Goal: Task Accomplishment & Management: Manage account settings

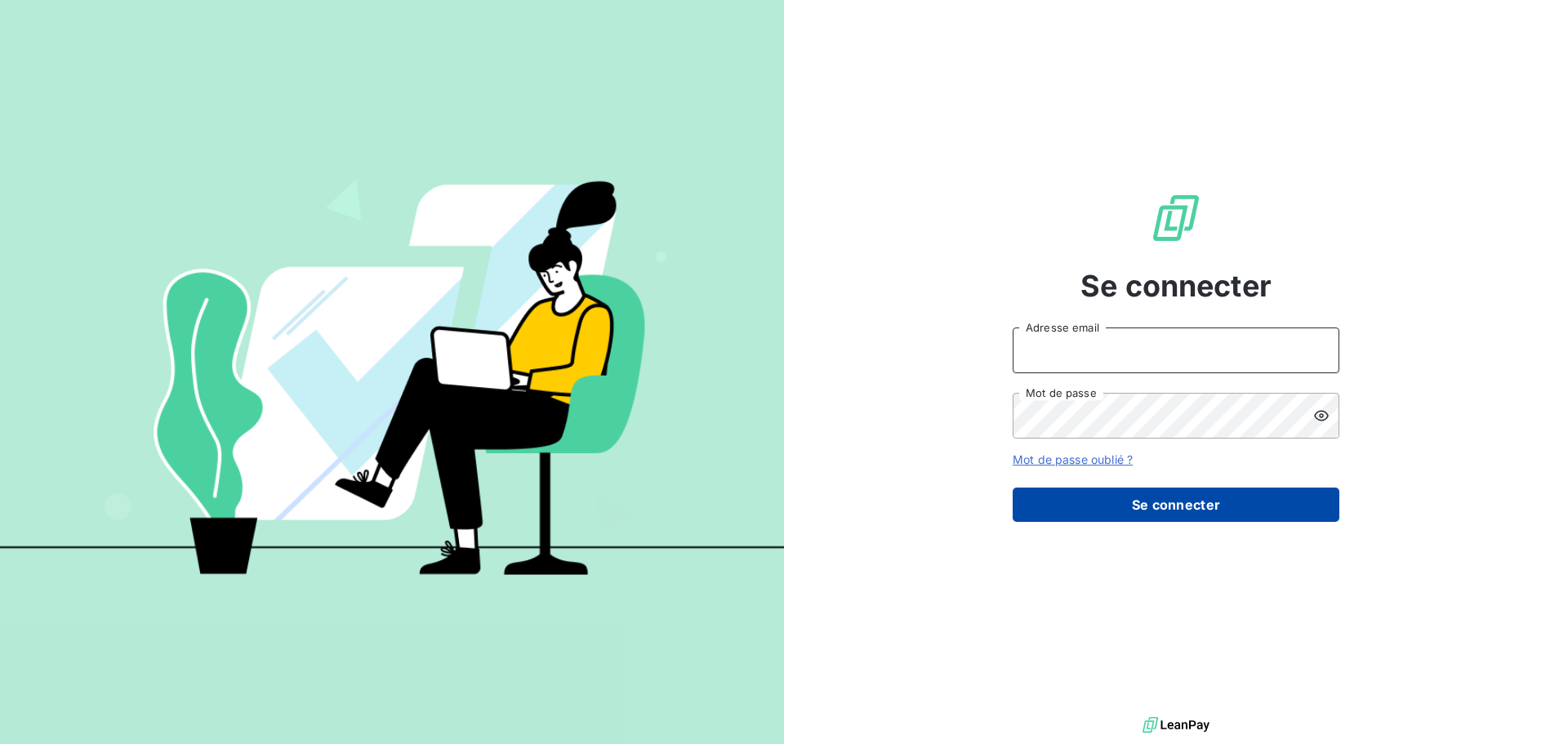
type input "[EMAIL_ADDRESS][DOMAIN_NAME]"
click at [1152, 495] on button "Se connecter" at bounding box center [1176, 505] width 326 height 34
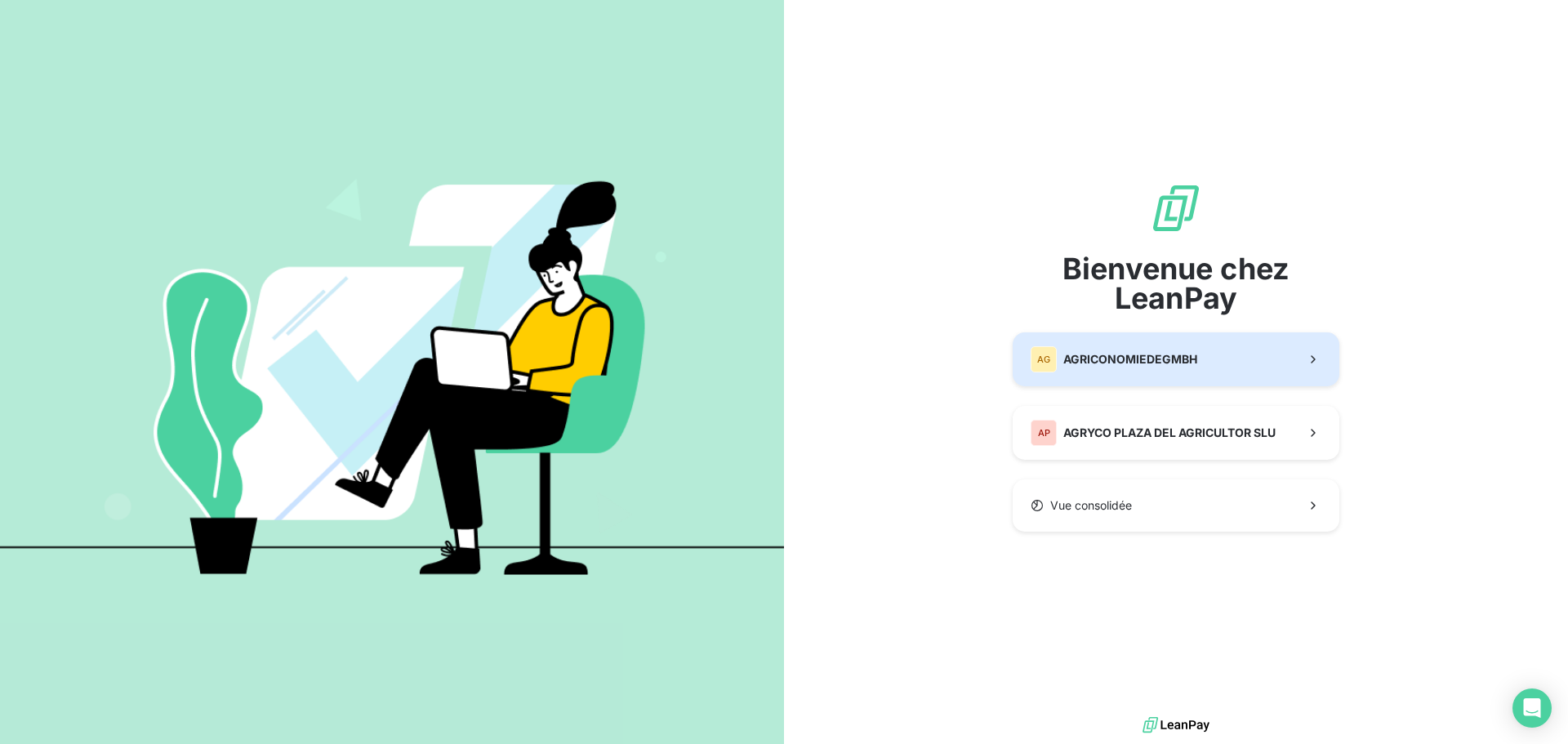
click at [1119, 354] on span "AGRICONOMIEDEGMBH" at bounding box center [1130, 359] width 134 height 17
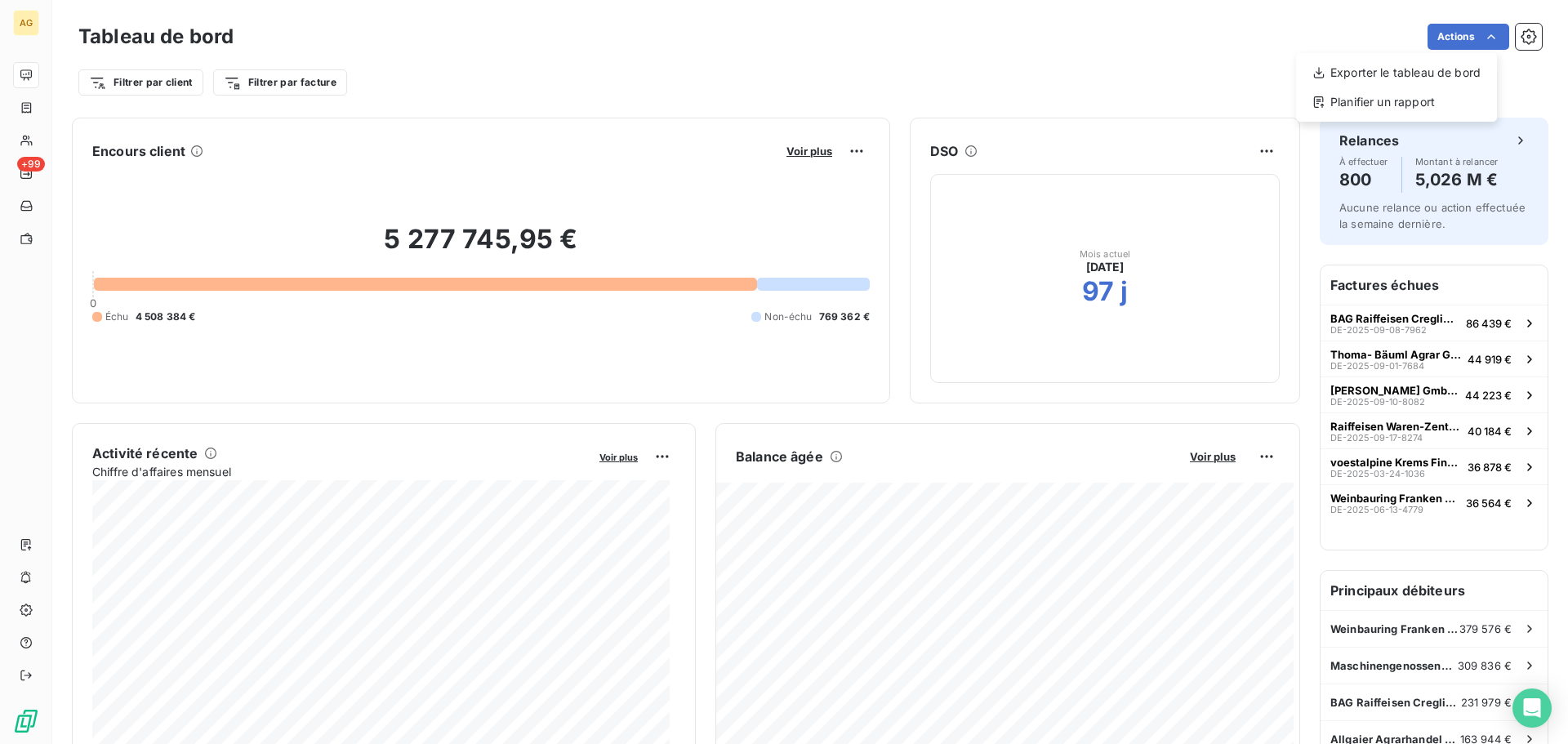
click at [1516, 31] on html "AG +99 Tableau de bord Actions Exporter le tableau de bord Planifier un rapport…" at bounding box center [784, 372] width 1568 height 744
click at [1520, 31] on icon "button" at bounding box center [1528, 36] width 17 height 17
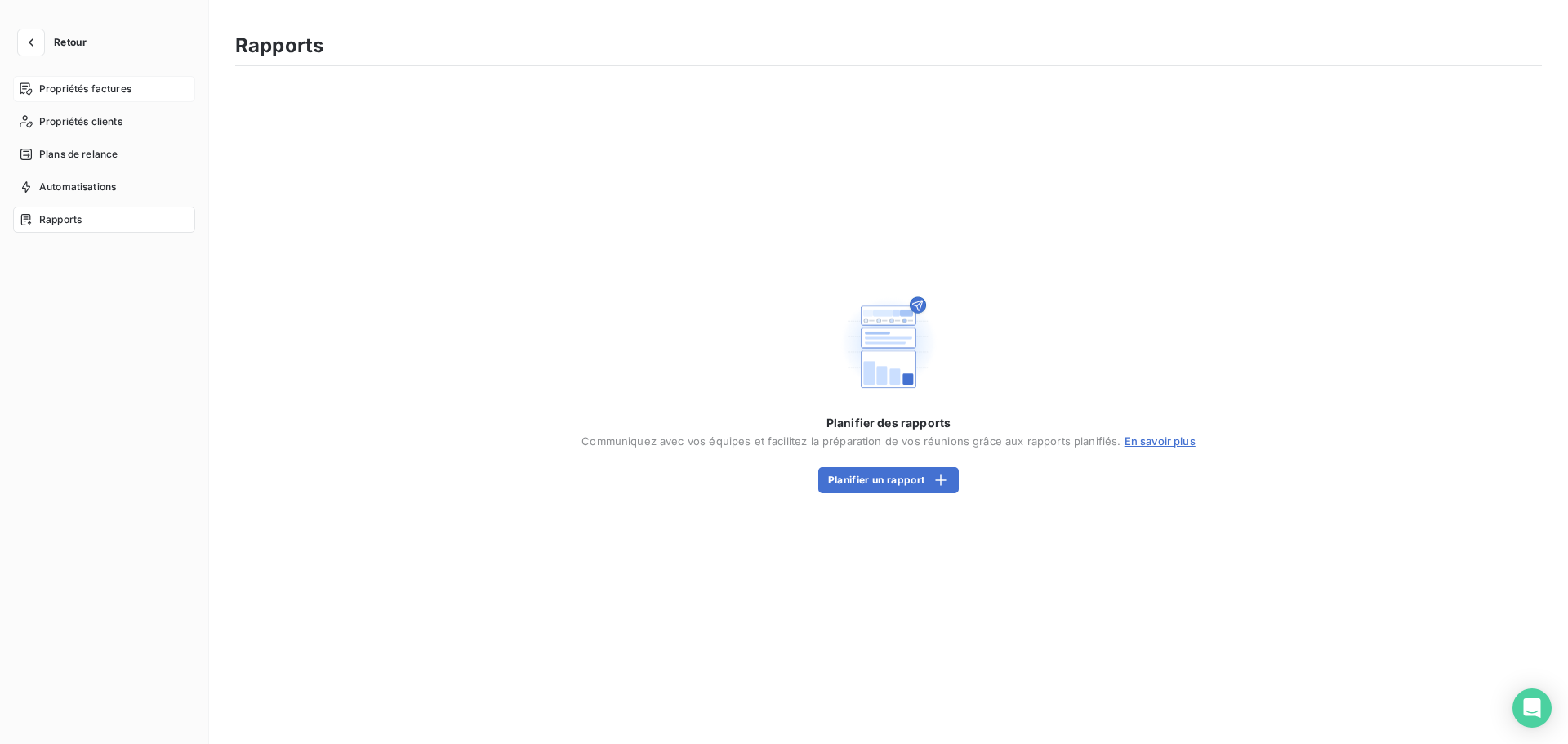
click at [98, 87] on span "Propriétés factures" at bounding box center [85, 89] width 92 height 15
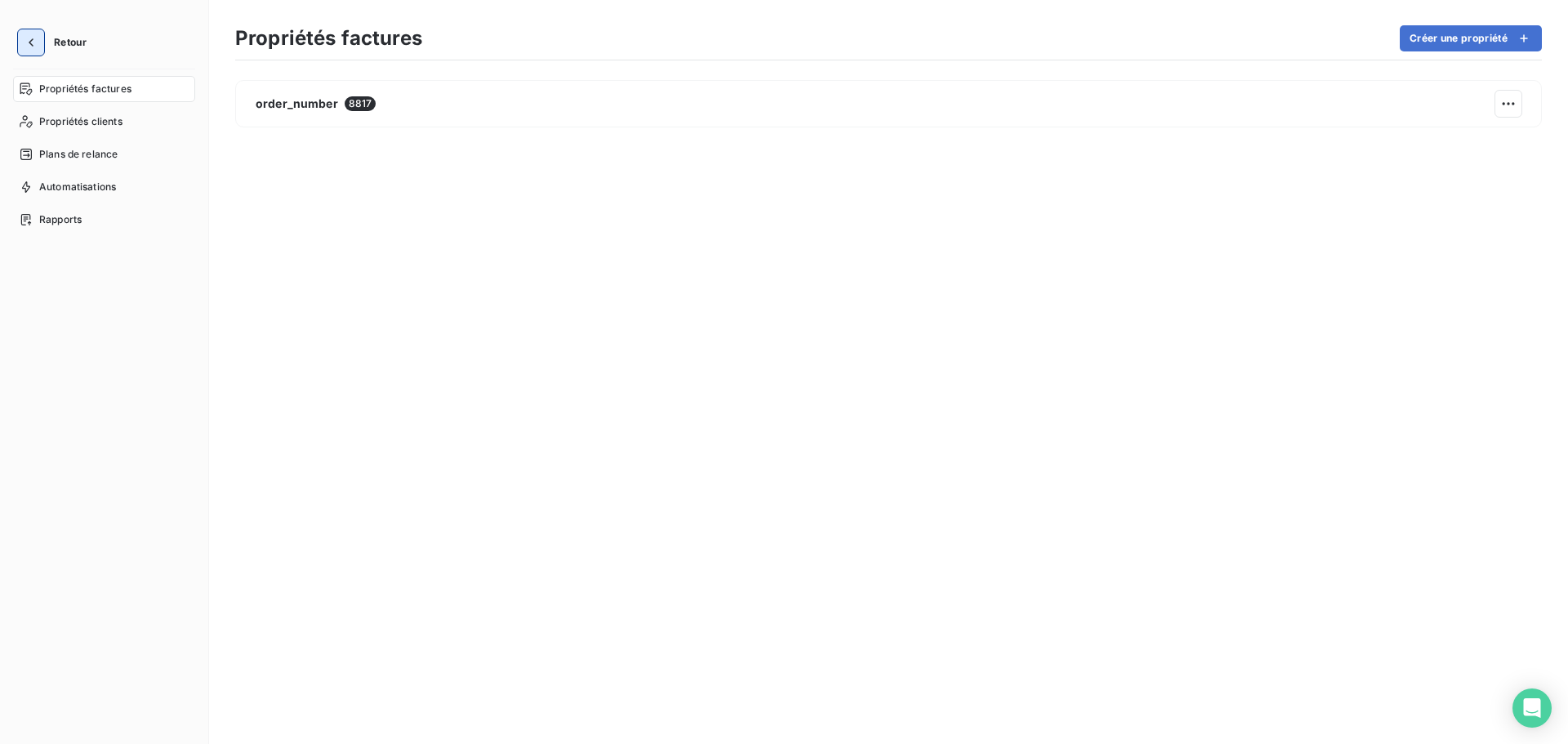
click at [30, 43] on icon "button" at bounding box center [31, 42] width 5 height 8
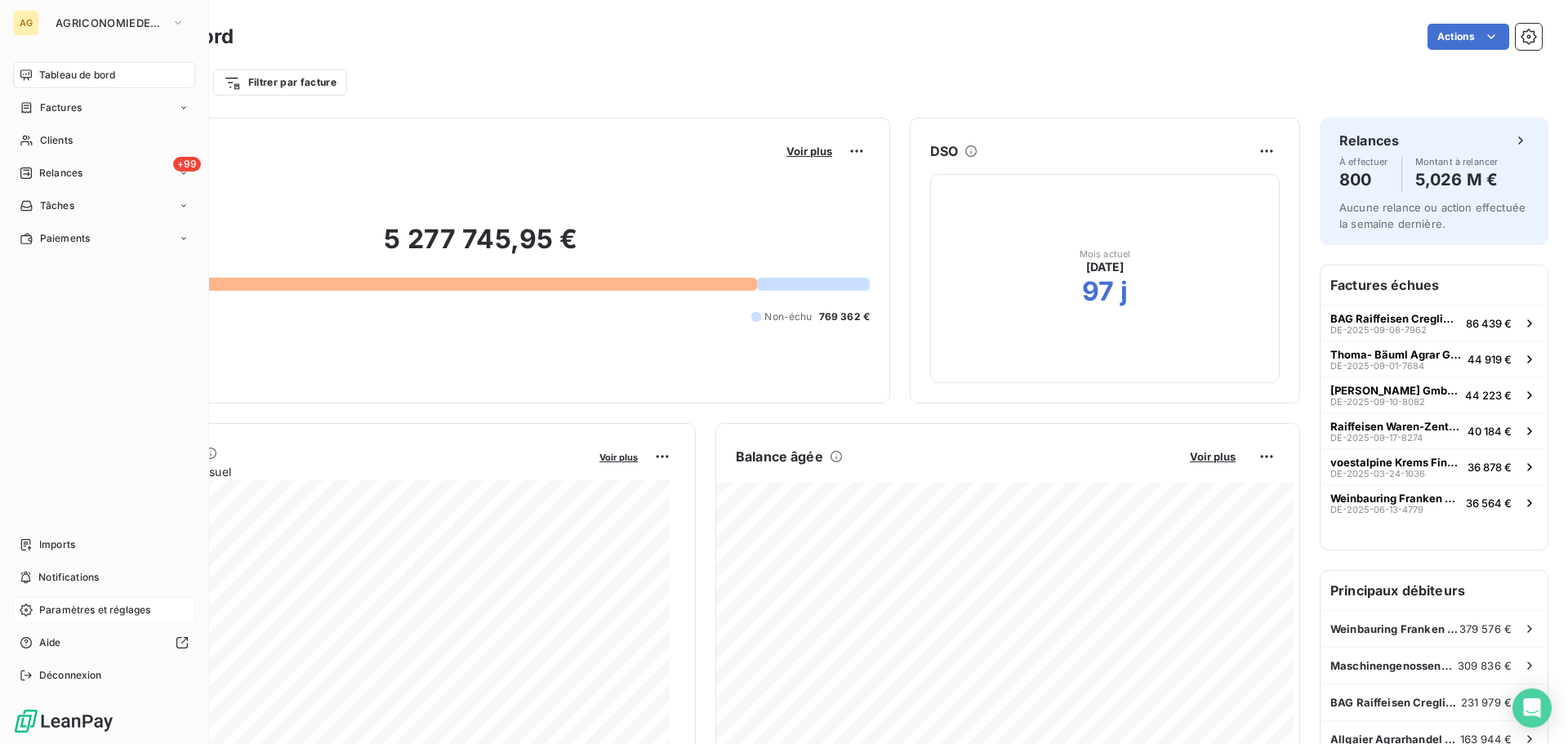
click at [90, 607] on span "Paramètres et réglages" at bounding box center [95, 610] width 111 height 15
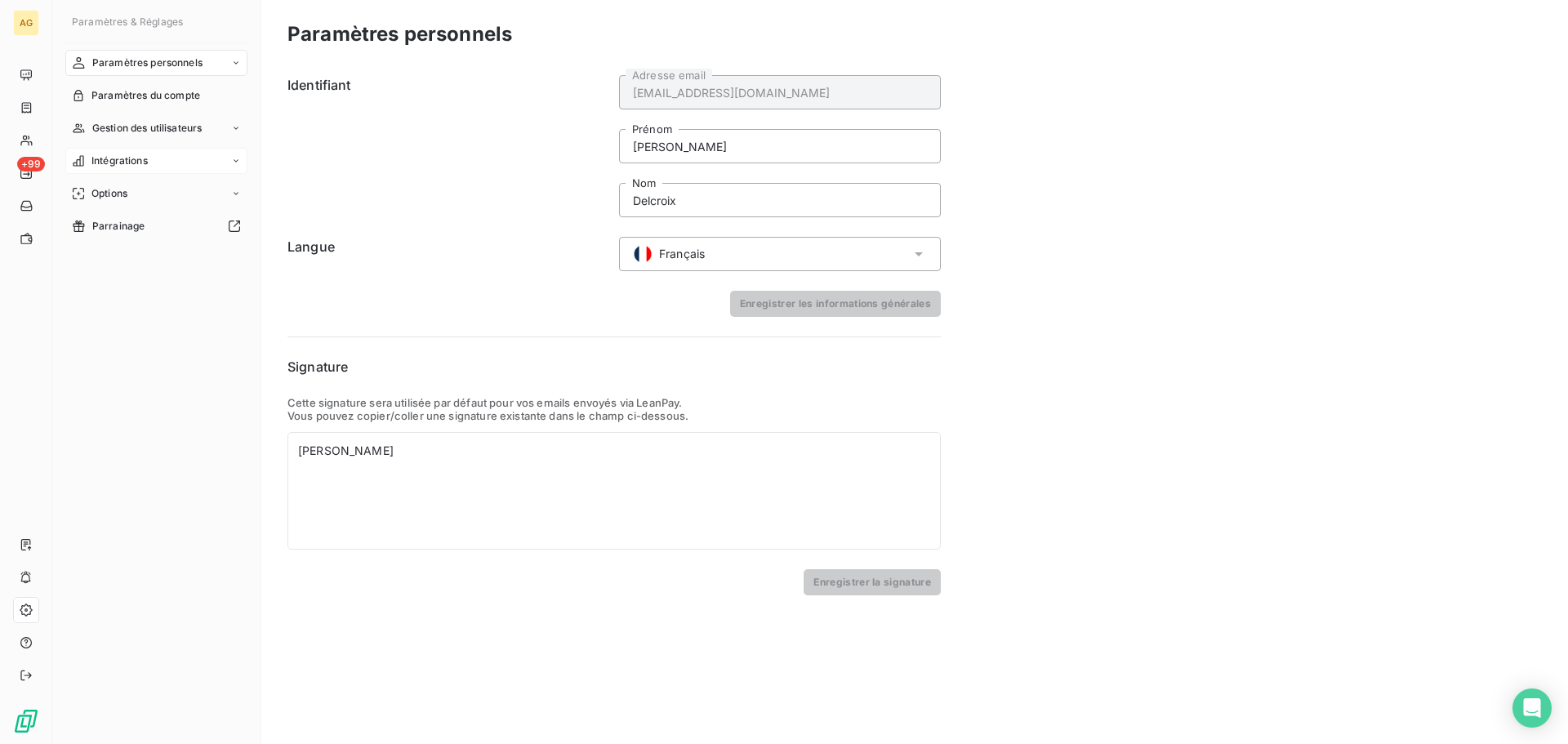
click at [178, 163] on div "Intégrations" at bounding box center [156, 161] width 182 height 26
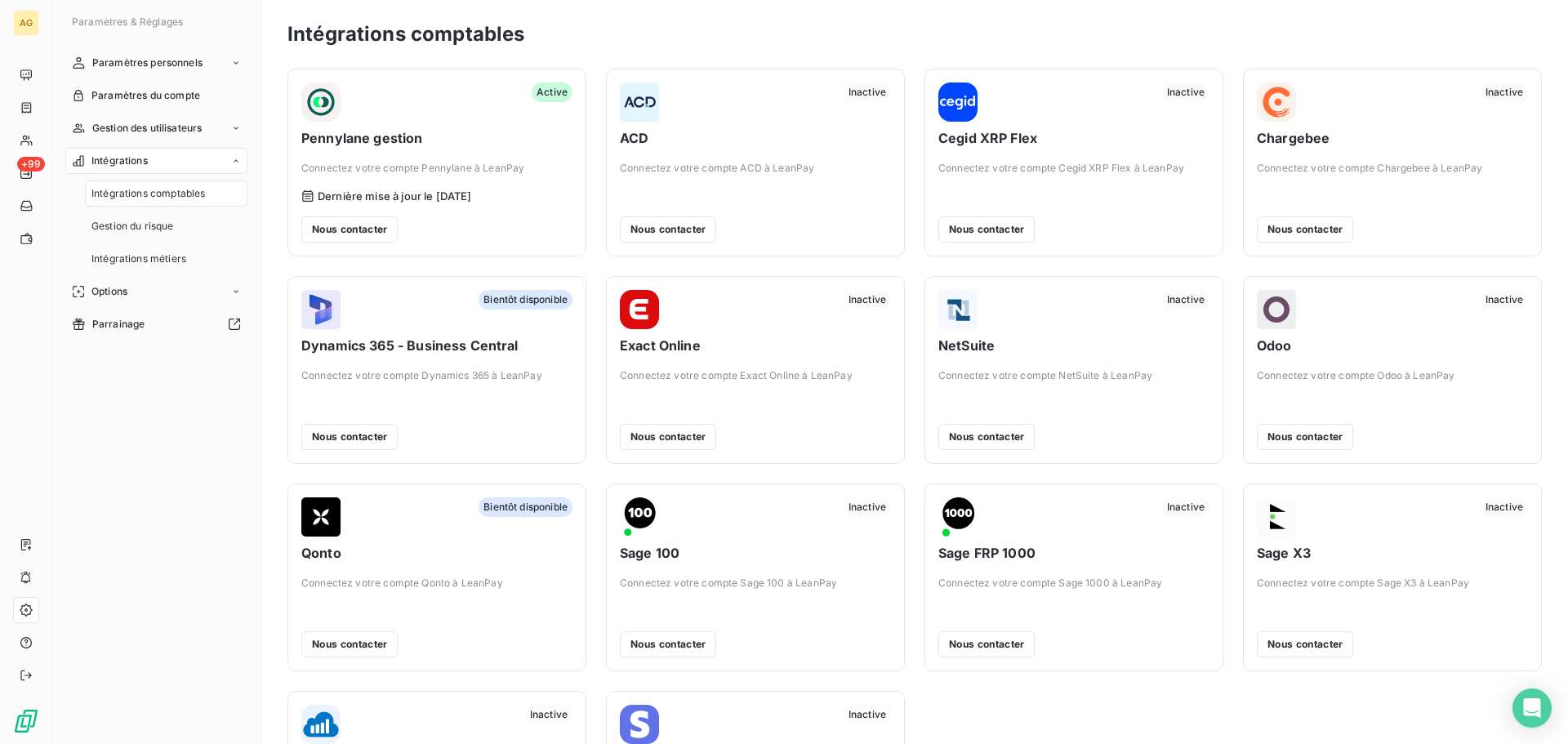
click at [182, 163] on div "Intégrations" at bounding box center [156, 161] width 182 height 26
click at [184, 127] on span "Gestion des utilisateurs" at bounding box center [147, 128] width 110 height 15
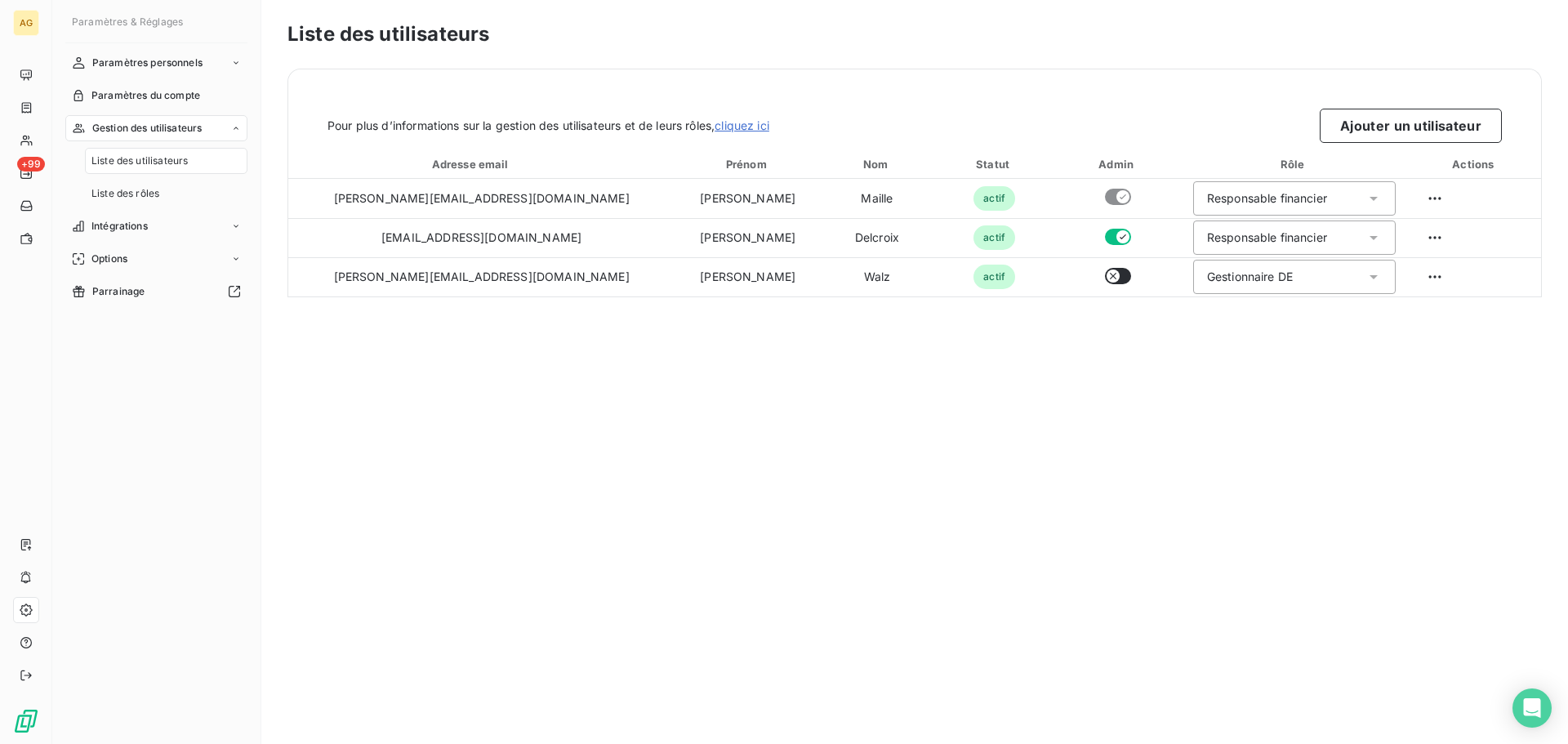
click at [186, 127] on span "Gestion des utilisateurs" at bounding box center [147, 128] width 110 height 15
click at [186, 100] on span "Paramètres du compte" at bounding box center [145, 95] width 108 height 15
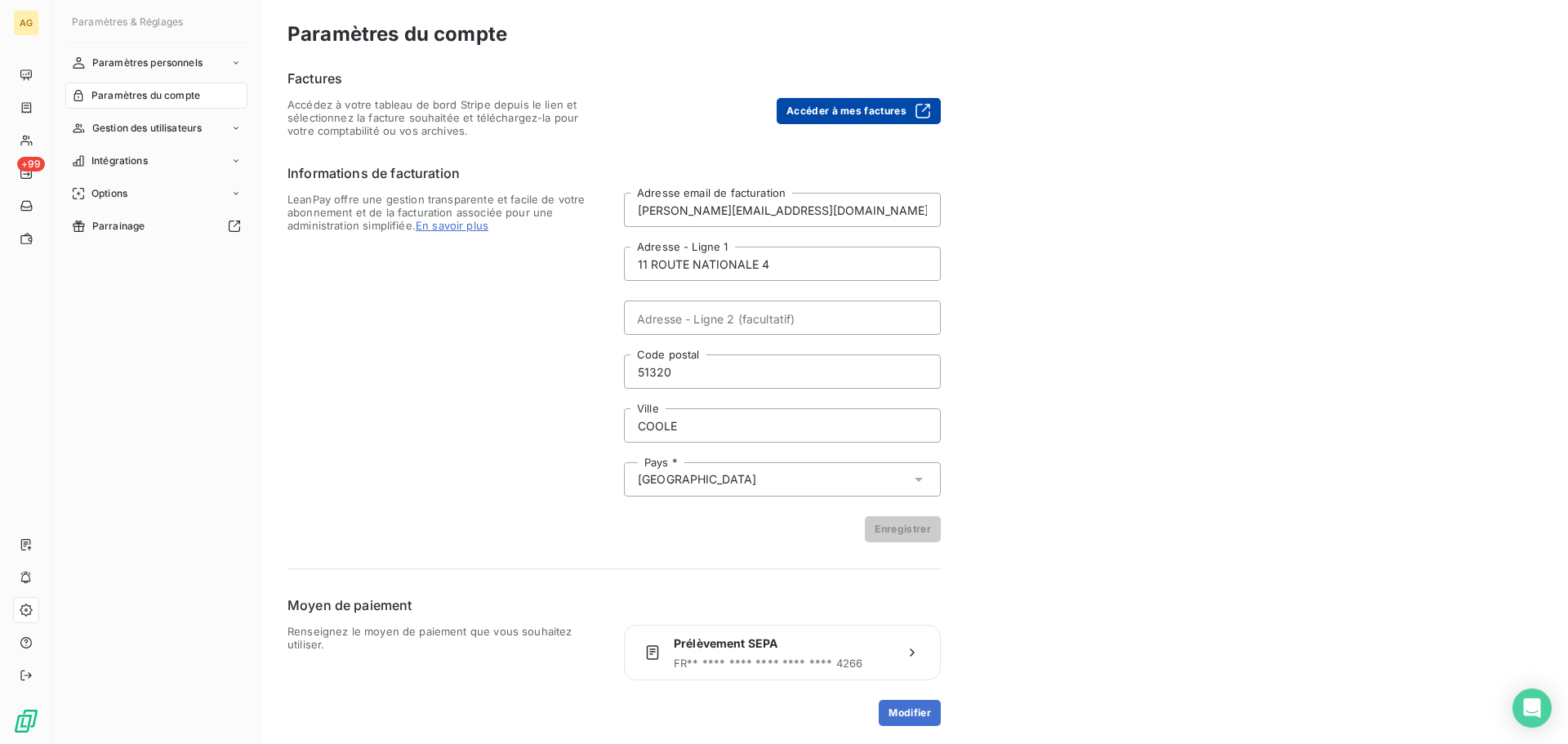
click at [832, 107] on button "Accéder à mes factures" at bounding box center [859, 111] width 165 height 26
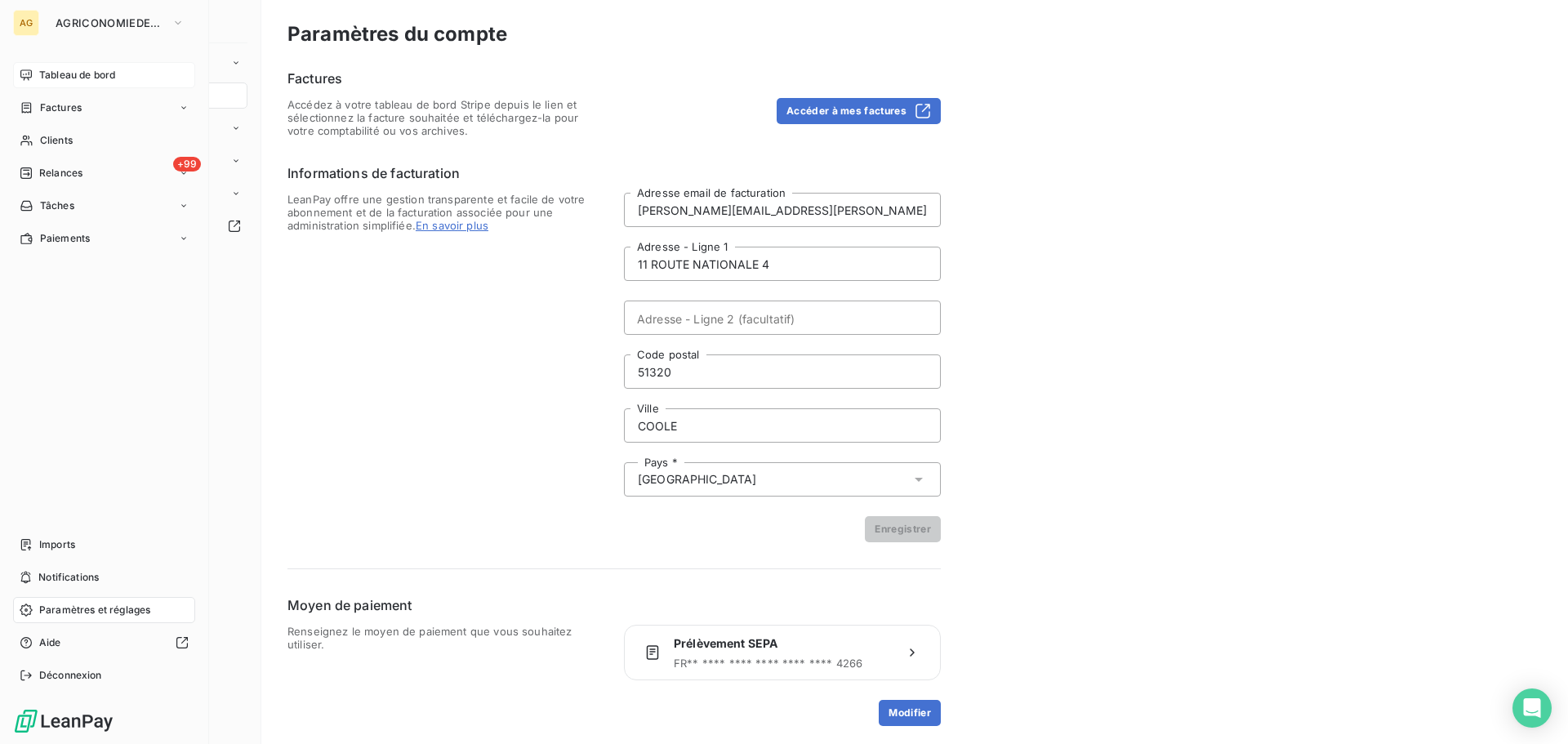
click at [27, 71] on icon at bounding box center [26, 75] width 13 height 13
